Goal: Information Seeking & Learning: Check status

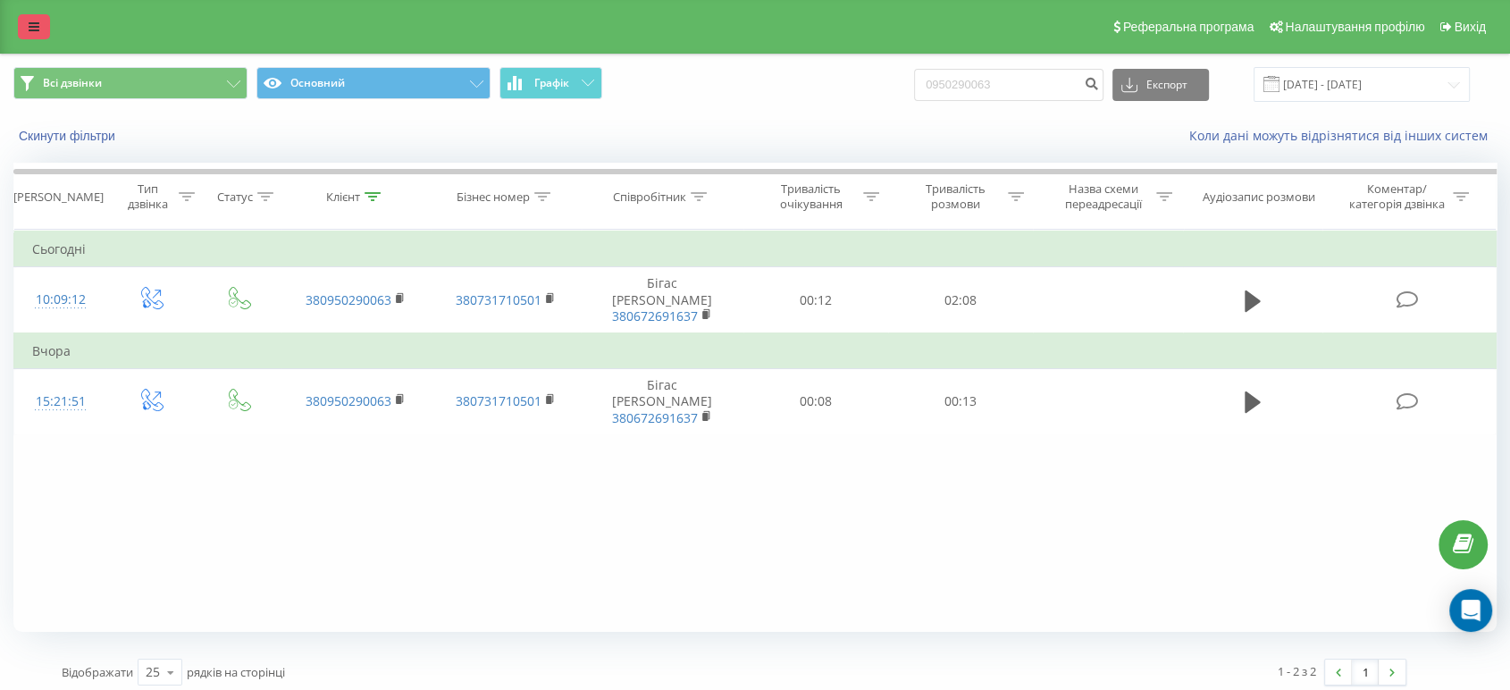
drag, startPoint x: 0, startPoint y: 0, endPoint x: 23, endPoint y: 22, distance: 32.2
click at [22, 23] on link at bounding box center [34, 26] width 32 height 25
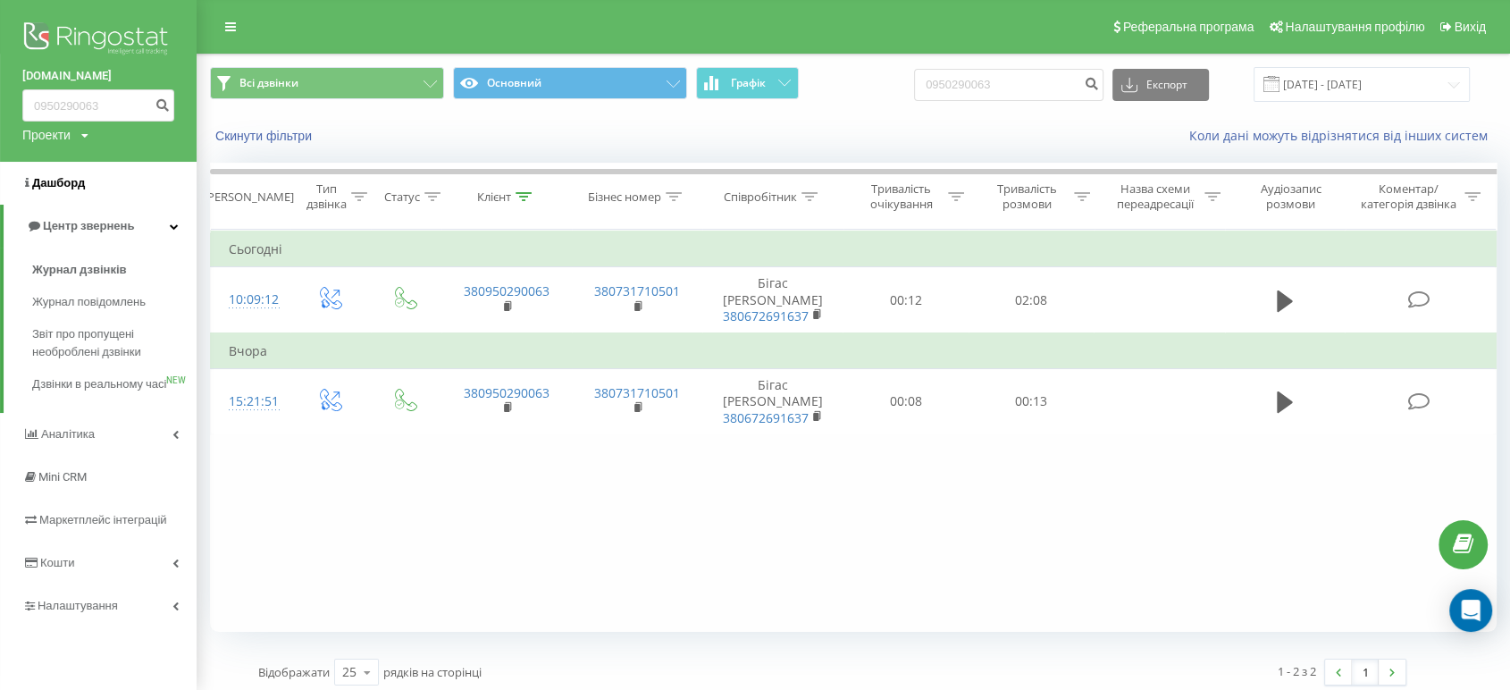
drag, startPoint x: 80, startPoint y: 185, endPoint x: 99, endPoint y: 179, distance: 19.8
click at [79, 186] on span "Дашборд" at bounding box center [58, 182] width 53 height 13
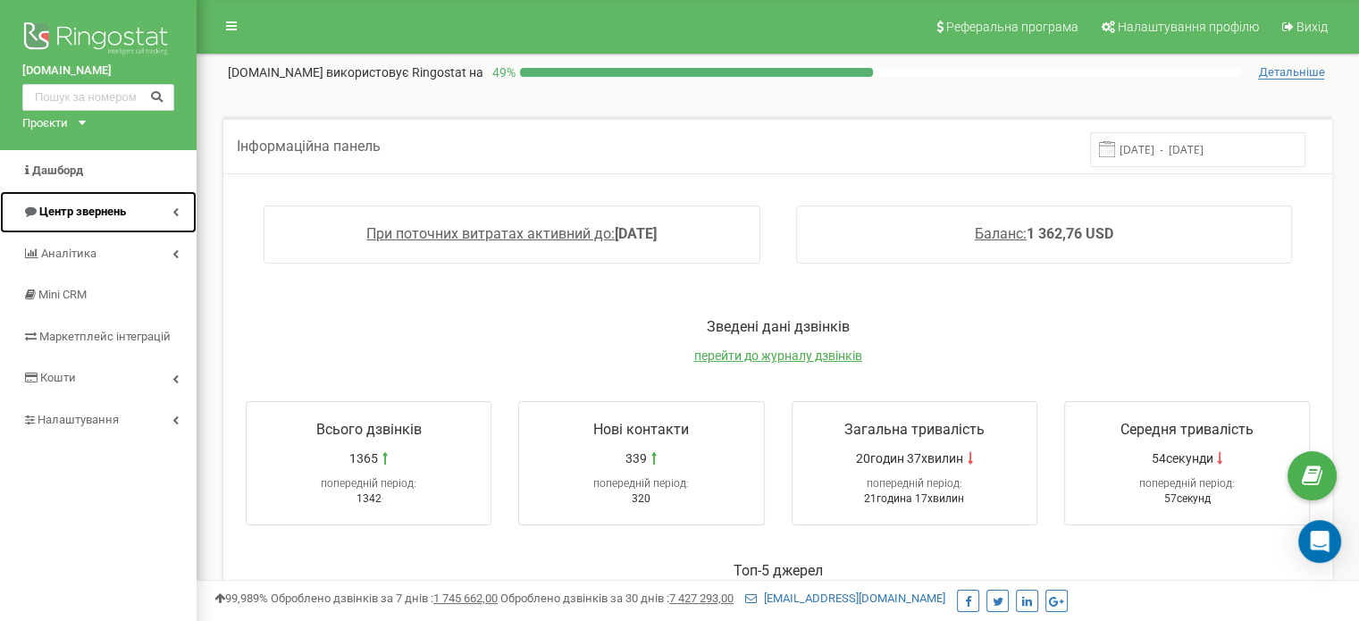
click at [79, 206] on span "Центр звернень" at bounding box center [82, 211] width 87 height 13
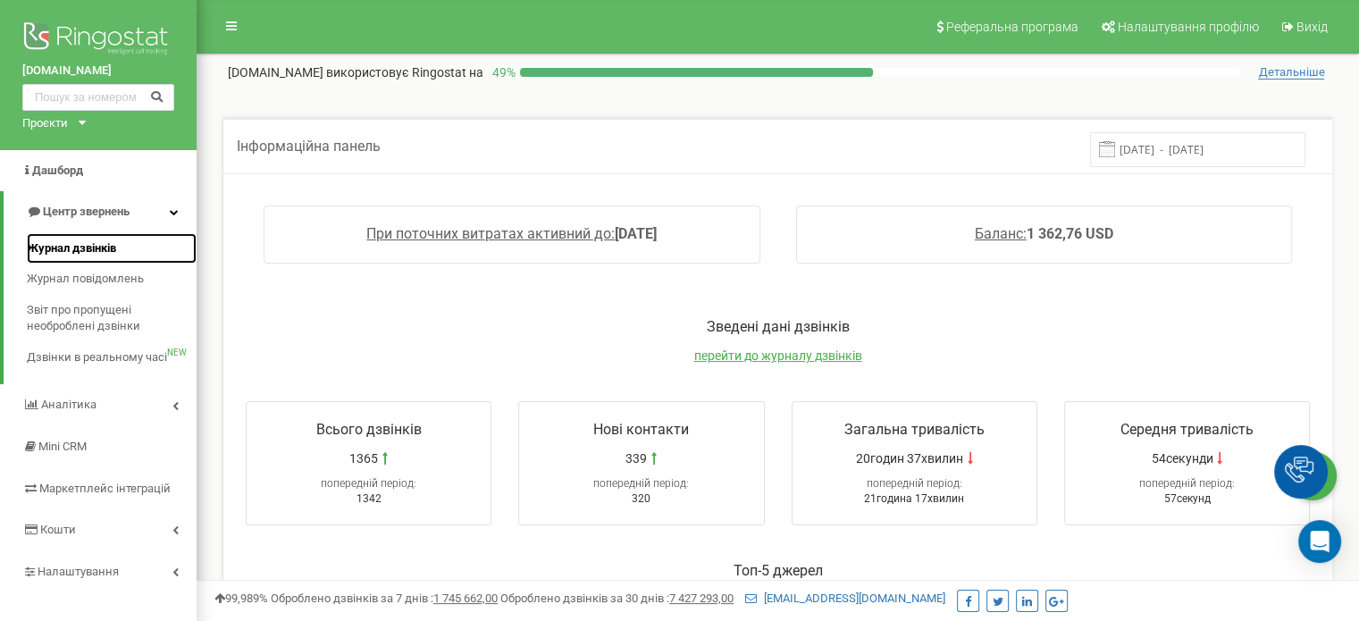
click at [112, 251] on span "Журнал дзвінків" at bounding box center [71, 248] width 89 height 17
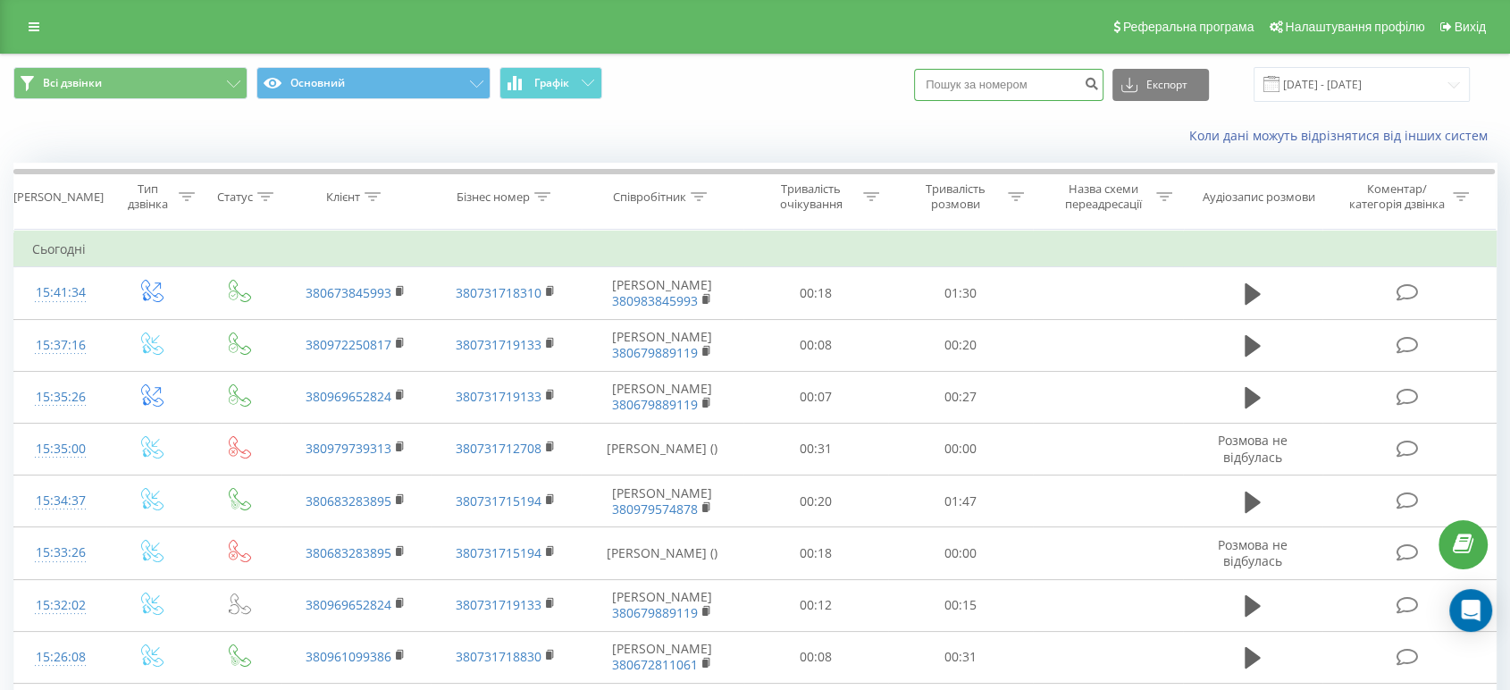
click at [1030, 77] on input at bounding box center [1008, 85] width 189 height 32
paste input "380991783225"
type input "380991783225"
click at [1099, 84] on icon "submit" at bounding box center [1091, 81] width 15 height 11
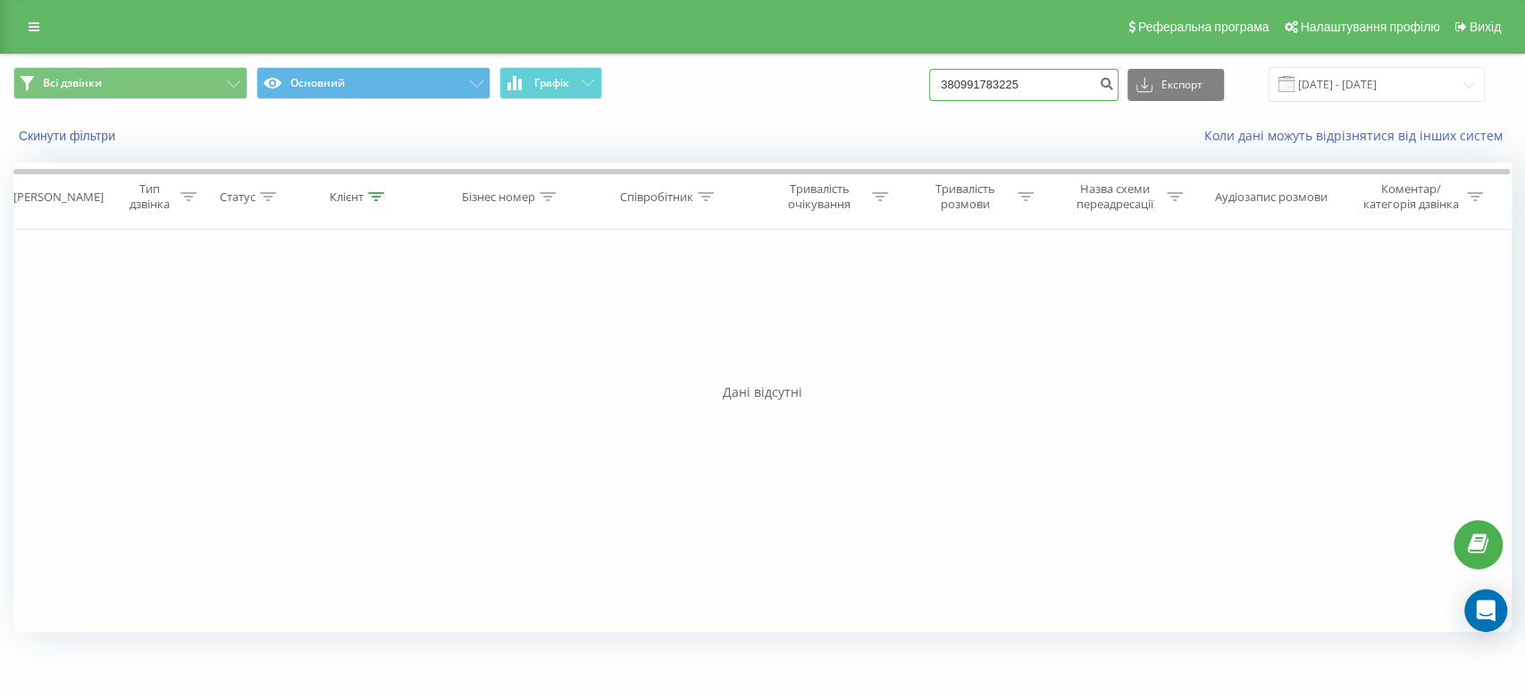
drag, startPoint x: 960, startPoint y: 77, endPoint x: 916, endPoint y: 70, distance: 45.2
click at [916, 70] on div "Всі дзвінки Основний Графік 380991783225 Експорт .csv .xls .xlsx 23.06.2025 - 2…" at bounding box center [762, 84] width 1498 height 35
paste input "684536880"
type input "684536880"
click at [1114, 81] on icon "submit" at bounding box center [1106, 81] width 15 height 11
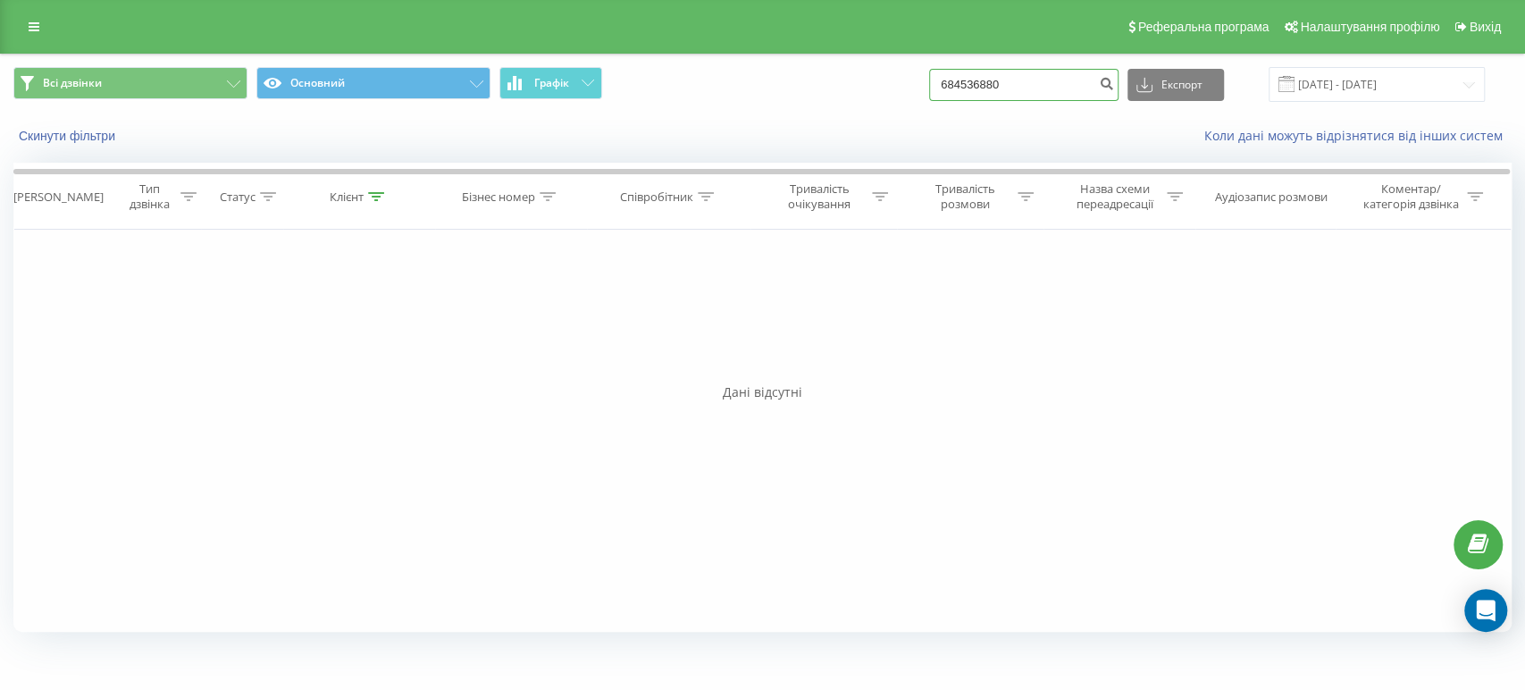
click at [1038, 86] on input "684536880" at bounding box center [1023, 85] width 189 height 32
drag, startPoint x: 1018, startPoint y: 75, endPoint x: 909, endPoint y: 72, distance: 109.0
click at [909, 72] on div "Всі дзвінки Основний Графік 684536880 Експорт .csv .xls .xlsx [DATE] - [DATE]" at bounding box center [762, 84] width 1498 height 35
paste input "380962457607"
type input "380962457607"
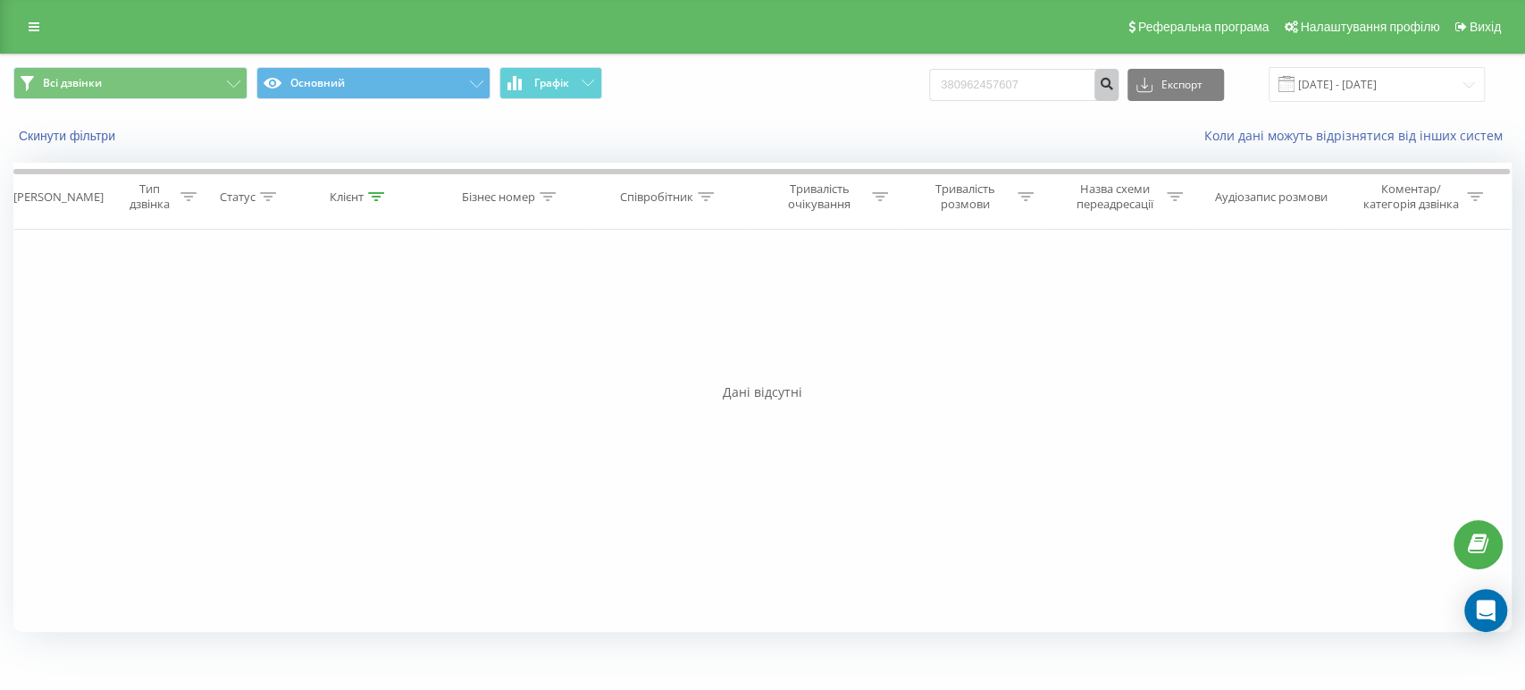
click at [1114, 82] on icon "submit" at bounding box center [1106, 81] width 15 height 11
